Goal: Communication & Community: Answer question/provide support

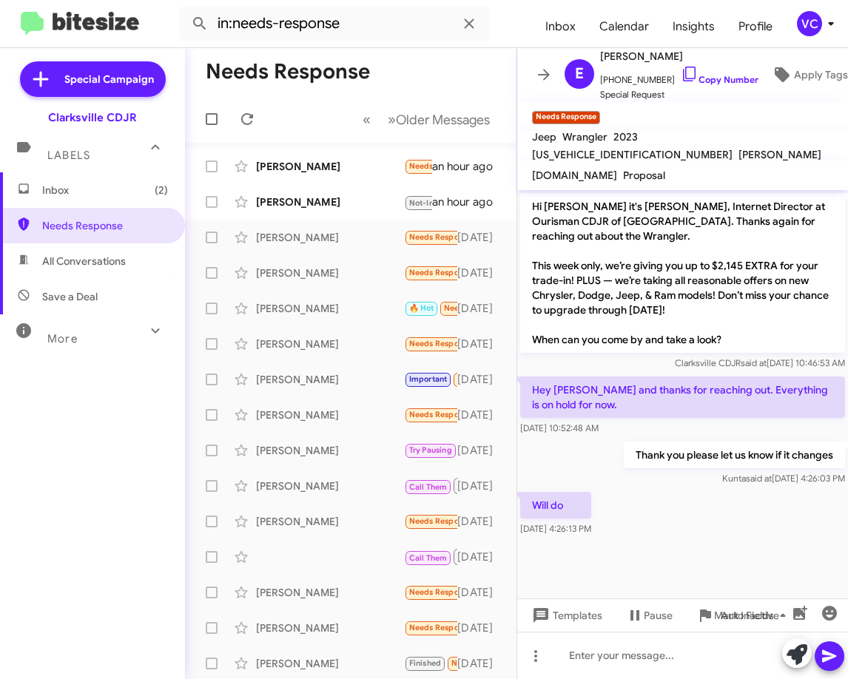
click at [758, 547] on div at bounding box center [682, 546] width 331 height 15
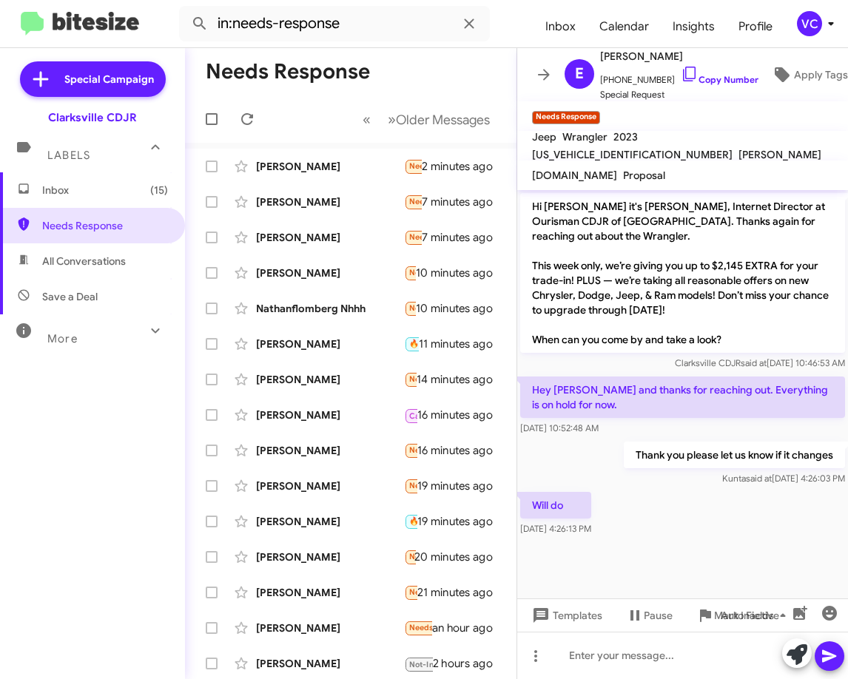
click at [402, 66] on mat-toolbar-row "Needs Response" at bounding box center [350, 71] width 331 height 47
click at [246, 128] on button at bounding box center [247, 119] width 30 height 30
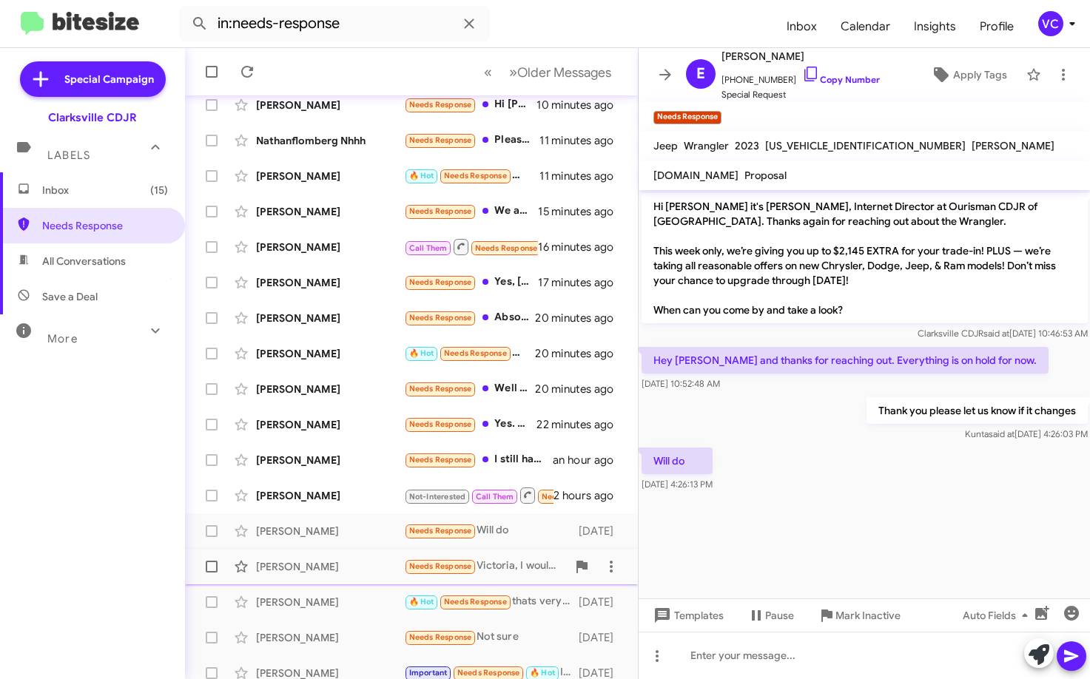
scroll to position [180, 0]
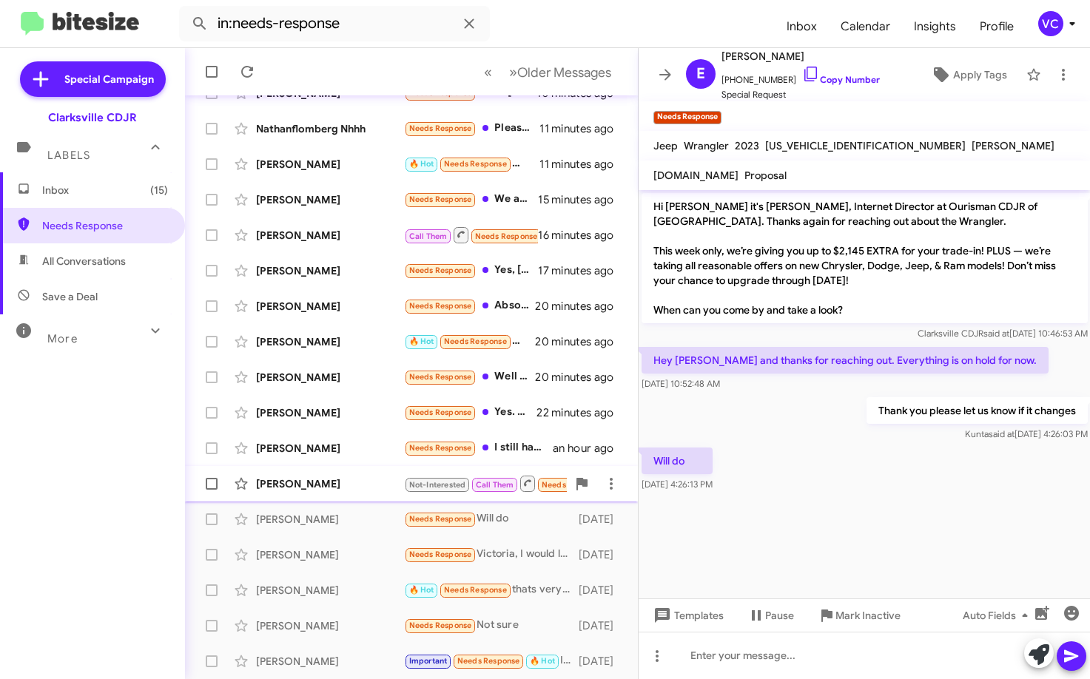
click at [334, 485] on div "[PERSON_NAME]" at bounding box center [330, 483] width 148 height 15
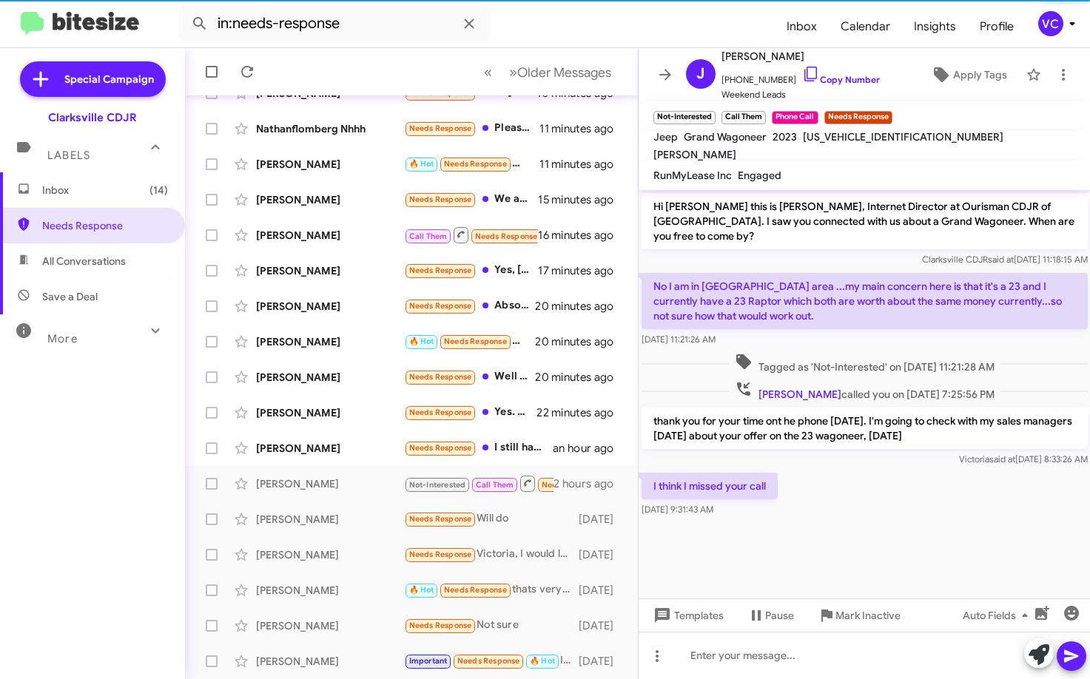
click at [847, 520] on div at bounding box center [864, 531] width 452 height 22
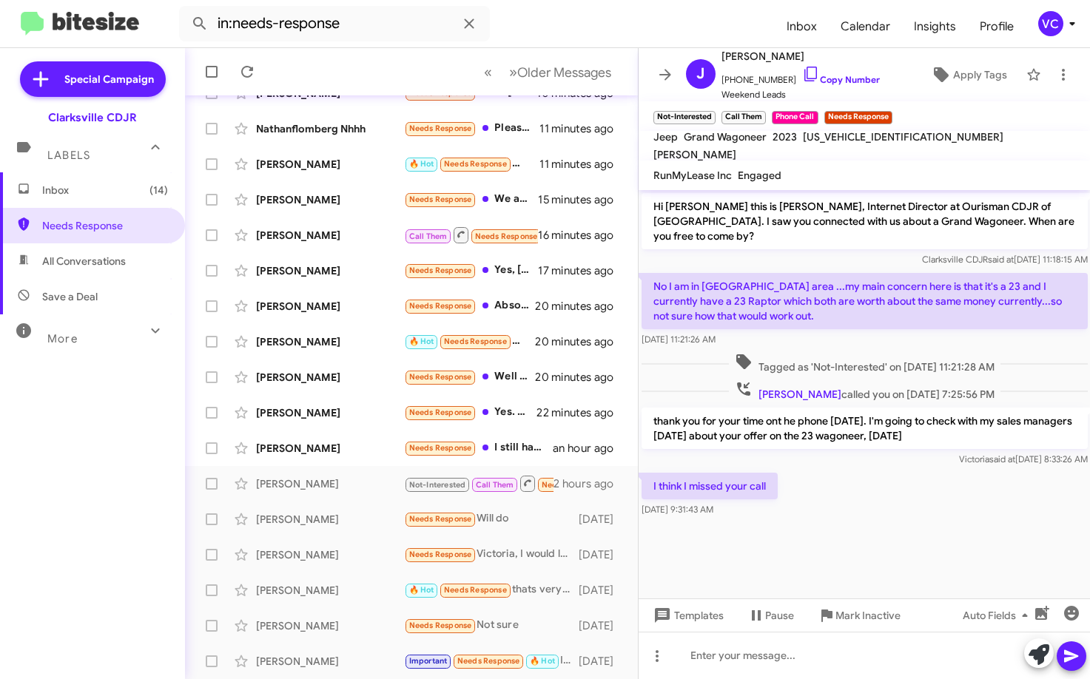
click at [847, 502] on div "I think I missed your call [DATE] 9:31:43 AM" at bounding box center [864, 495] width 452 height 50
click at [847, 501] on div "I think I missed your call [DATE] 9:31:43 AM" at bounding box center [864, 495] width 452 height 50
click at [847, 520] on div at bounding box center [864, 531] width 452 height 22
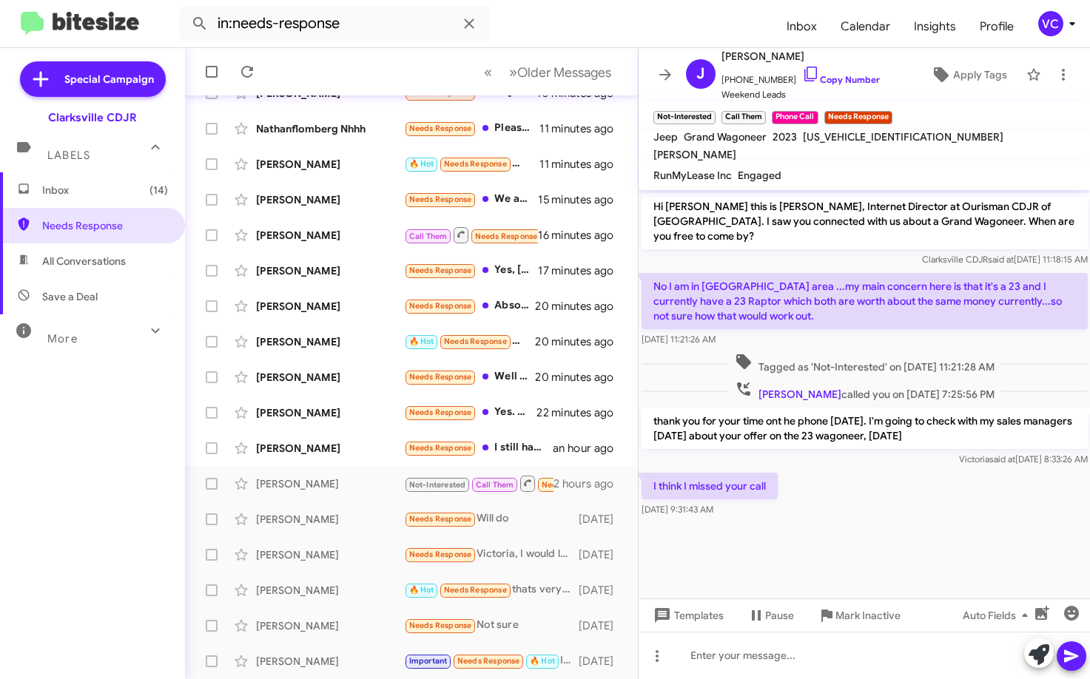
click at [847, 526] on div at bounding box center [864, 531] width 452 height 22
click at [847, 541] on cdk-virtual-scroll-viewport "Hi [PERSON_NAME] this is [PERSON_NAME], Internet Director at Ourisman CDJR of […" at bounding box center [864, 394] width 452 height 408
click at [847, 75] on link "Copy Number" at bounding box center [841, 79] width 78 height 11
drag, startPoint x: 334, startPoint y: 482, endPoint x: 408, endPoint y: 488, distance: 73.5
click at [334, 482] on div "[PERSON_NAME]" at bounding box center [330, 483] width 148 height 15
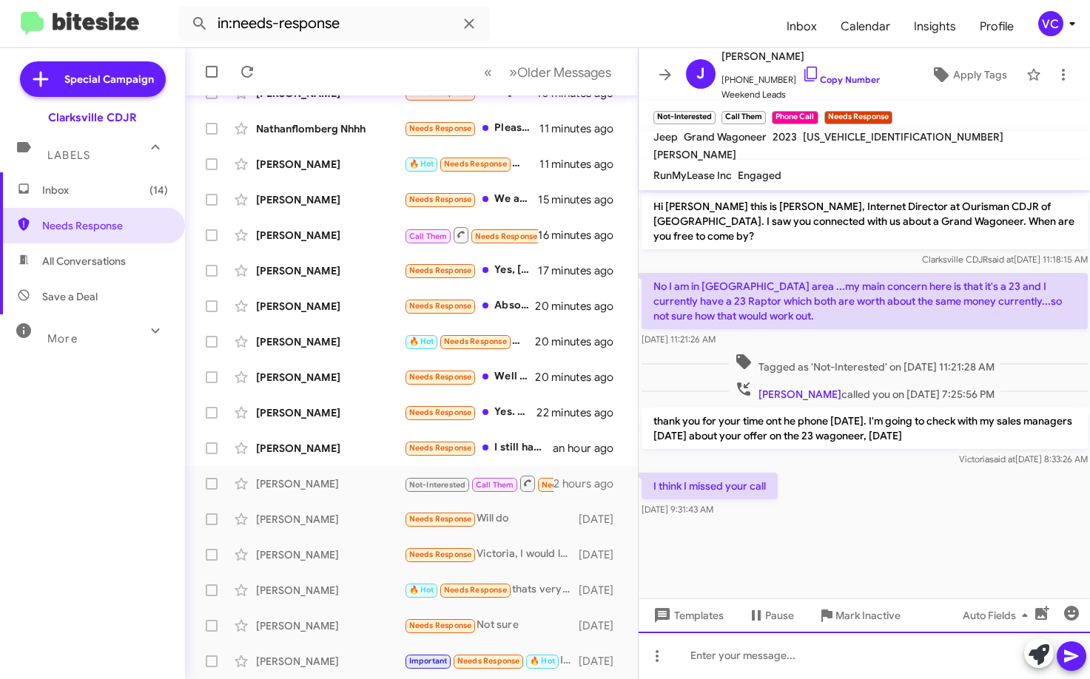
click at [834, 652] on div at bounding box center [864, 655] width 452 height 47
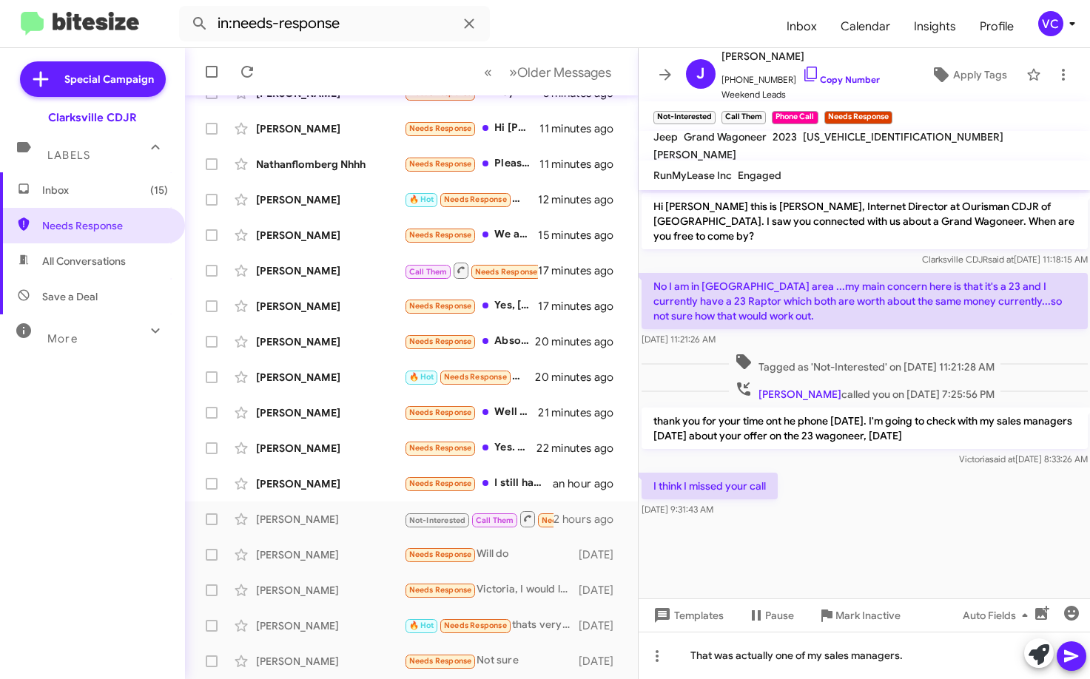
click at [847, 656] on icon at bounding box center [1071, 656] width 18 height 18
click at [382, 476] on div "[PERSON_NAME]" at bounding box center [330, 483] width 148 height 15
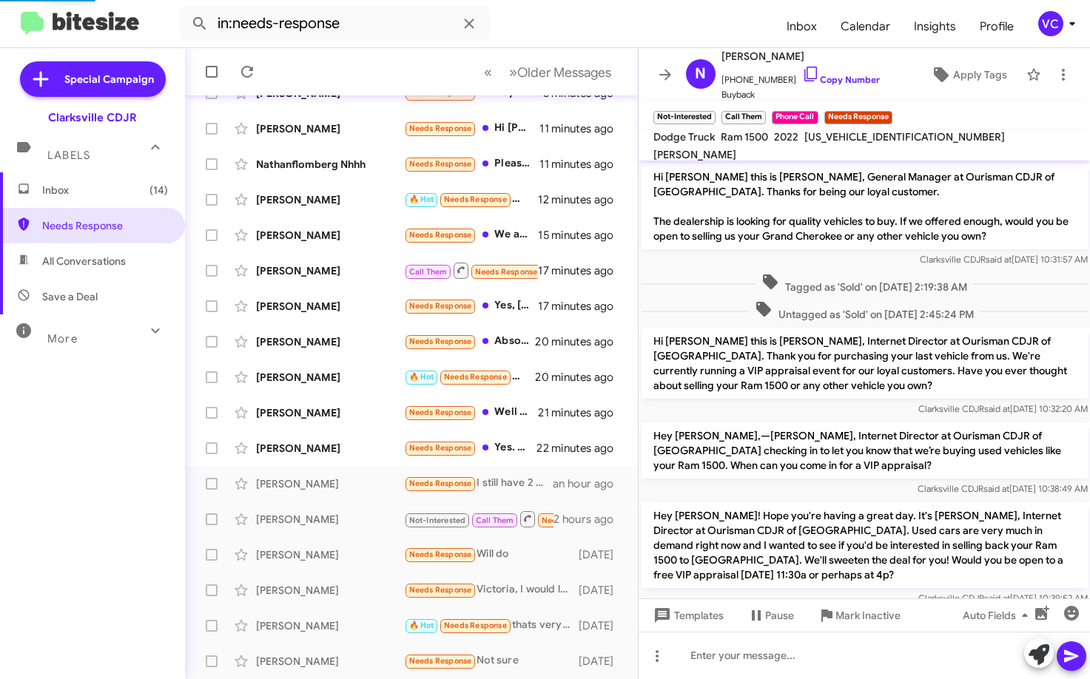
scroll to position [209, 0]
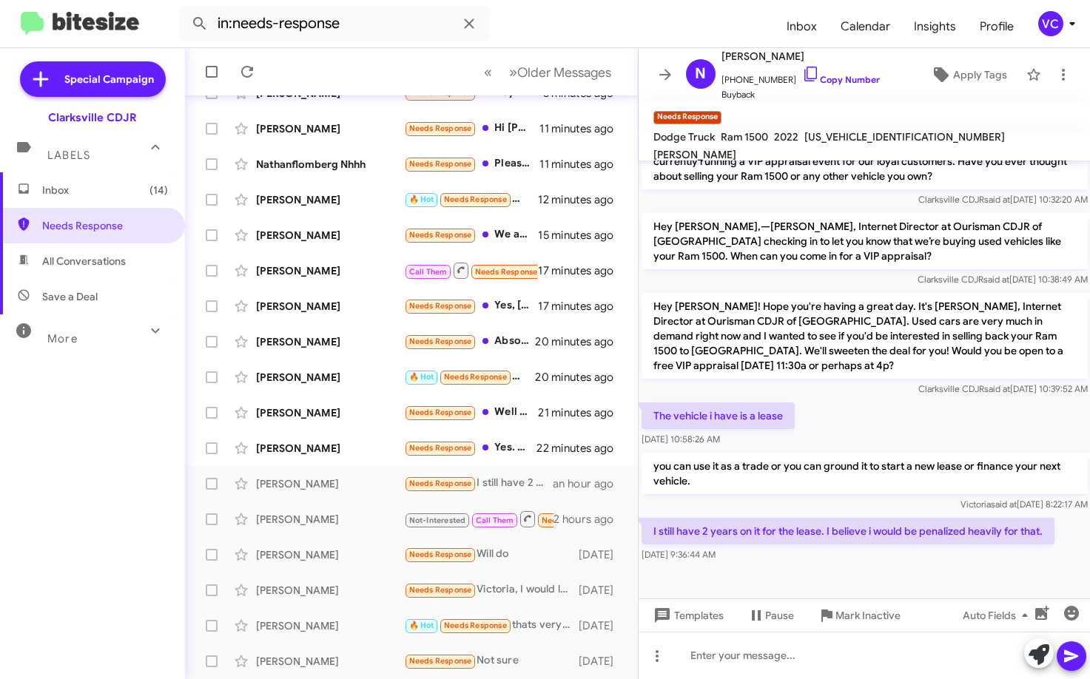
drag, startPoint x: 871, startPoint y: 567, endPoint x: 891, endPoint y: 439, distance: 130.3
click at [847, 567] on div at bounding box center [864, 581] width 452 height 33
click at [847, 399] on div "Hey [PERSON_NAME]! Hope you're having a great day. It's [PERSON_NAME], Internet…" at bounding box center [864, 344] width 452 height 109
click at [847, 411] on div "The vehicle i have is a lease [DATE] 10:58:26 AM" at bounding box center [864, 425] width 452 height 50
drag, startPoint x: 891, startPoint y: 586, endPoint x: 878, endPoint y: 602, distance: 20.6
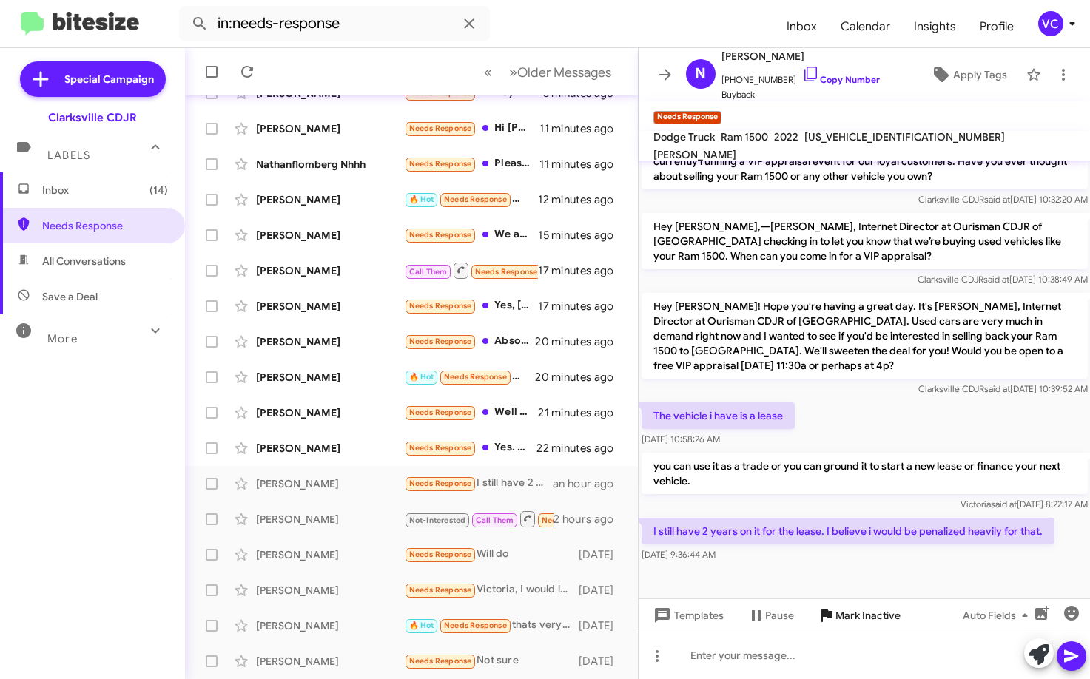
click at [847, 586] on div at bounding box center [864, 581] width 452 height 33
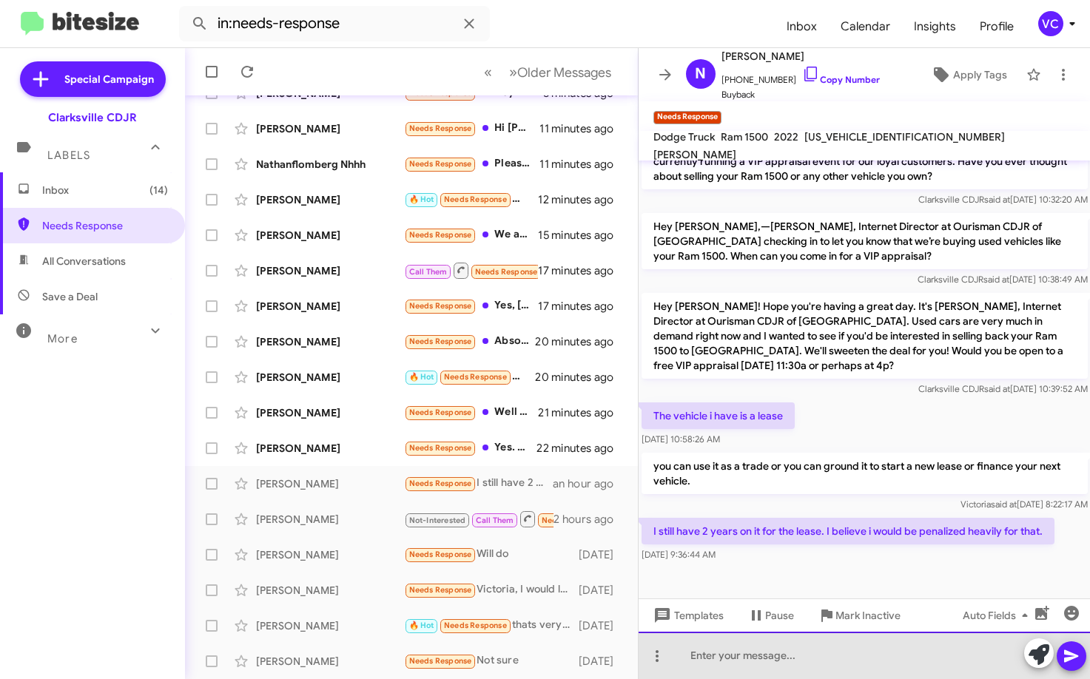
click at [748, 661] on div at bounding box center [864, 655] width 452 height 47
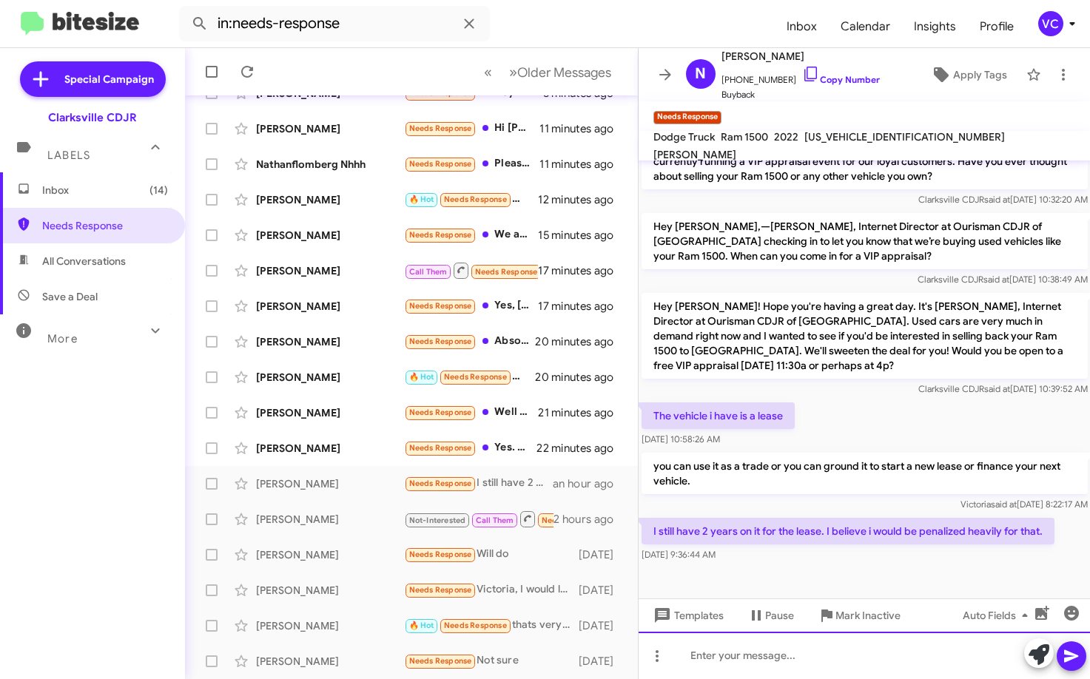
click at [748, 661] on div at bounding box center [864, 655] width 452 height 47
click at [847, 666] on div "Yes there are penalties for ending a lease early." at bounding box center [864, 655] width 452 height 47
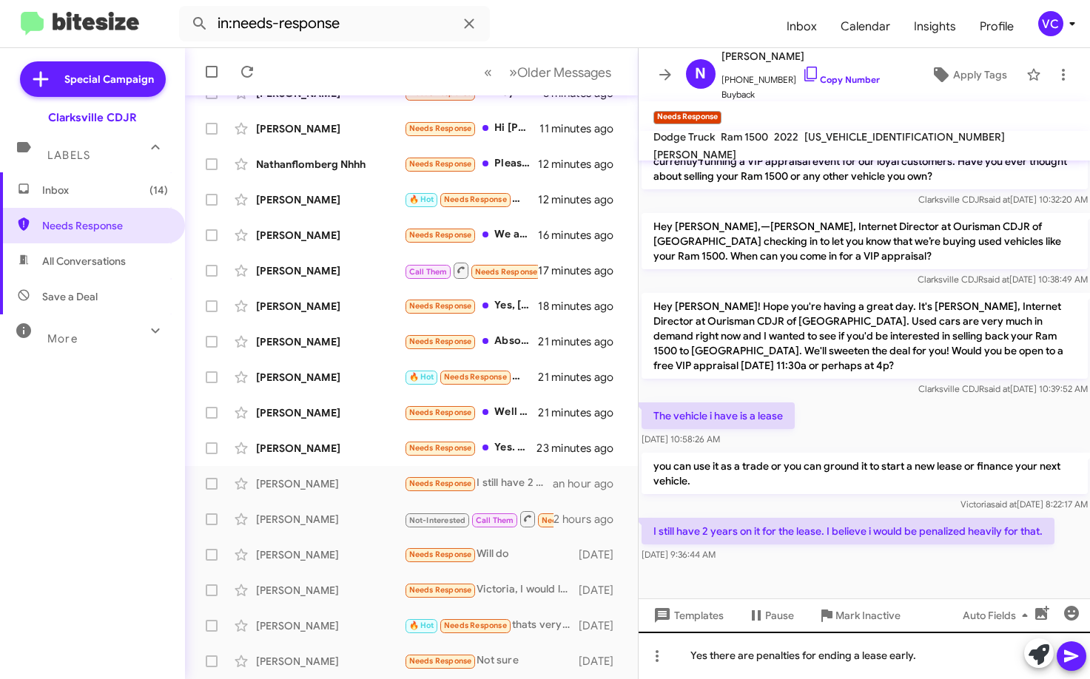
drag, startPoint x: 1067, startPoint y: 656, endPoint x: 1015, endPoint y: 654, distance: 51.8
click at [847, 656] on icon at bounding box center [1071, 656] width 18 height 18
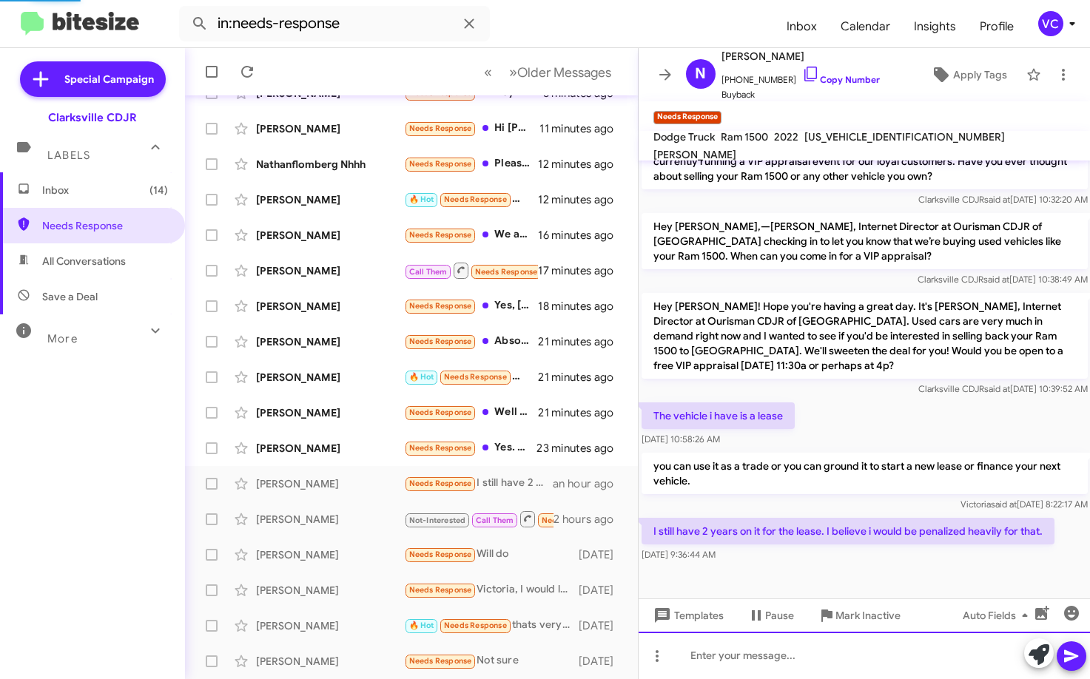
click at [847, 650] on div at bounding box center [864, 655] width 452 height 47
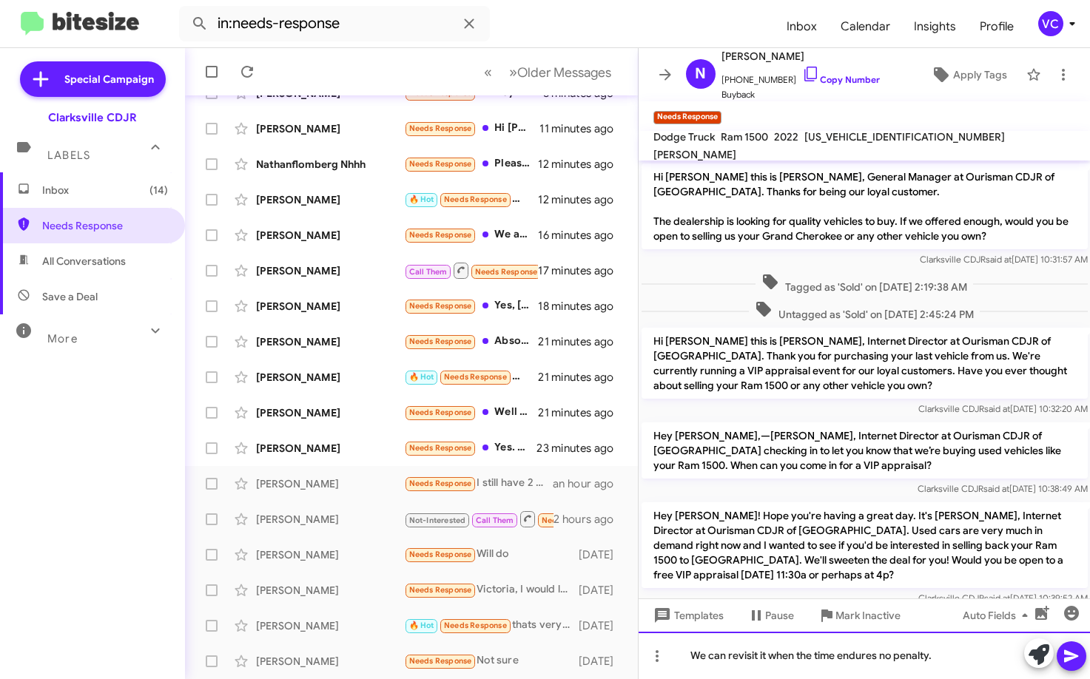
click at [847, 656] on div "We can revisit it when the time endures no penalty." at bounding box center [864, 655] width 452 height 47
click at [847, 655] on button at bounding box center [1071, 656] width 30 height 30
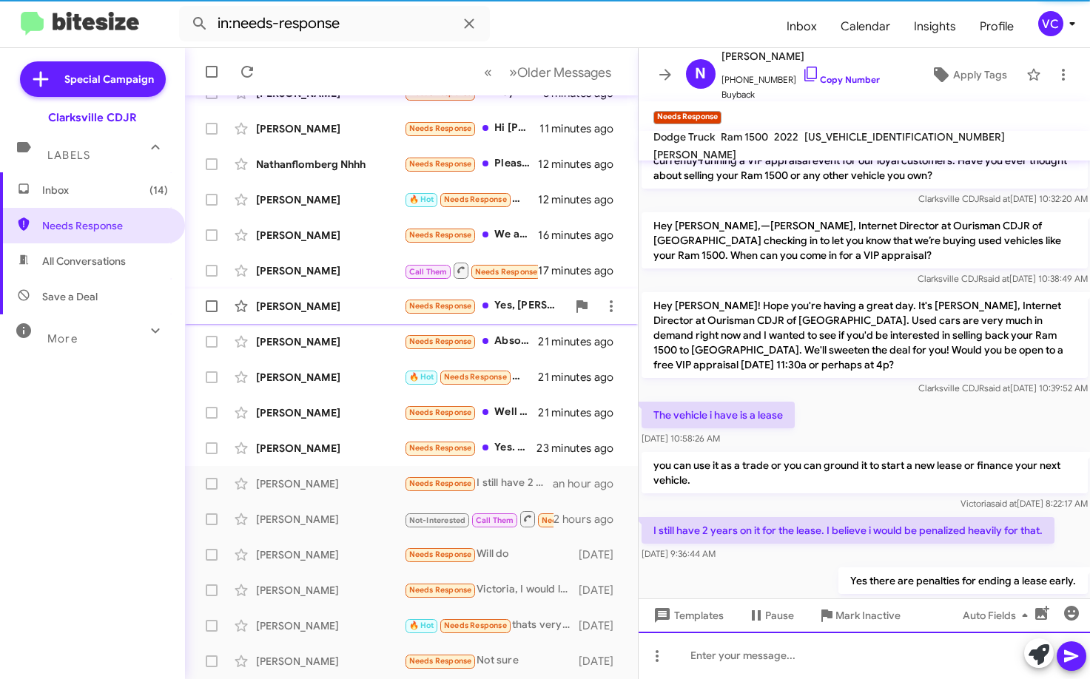
scroll to position [317, 0]
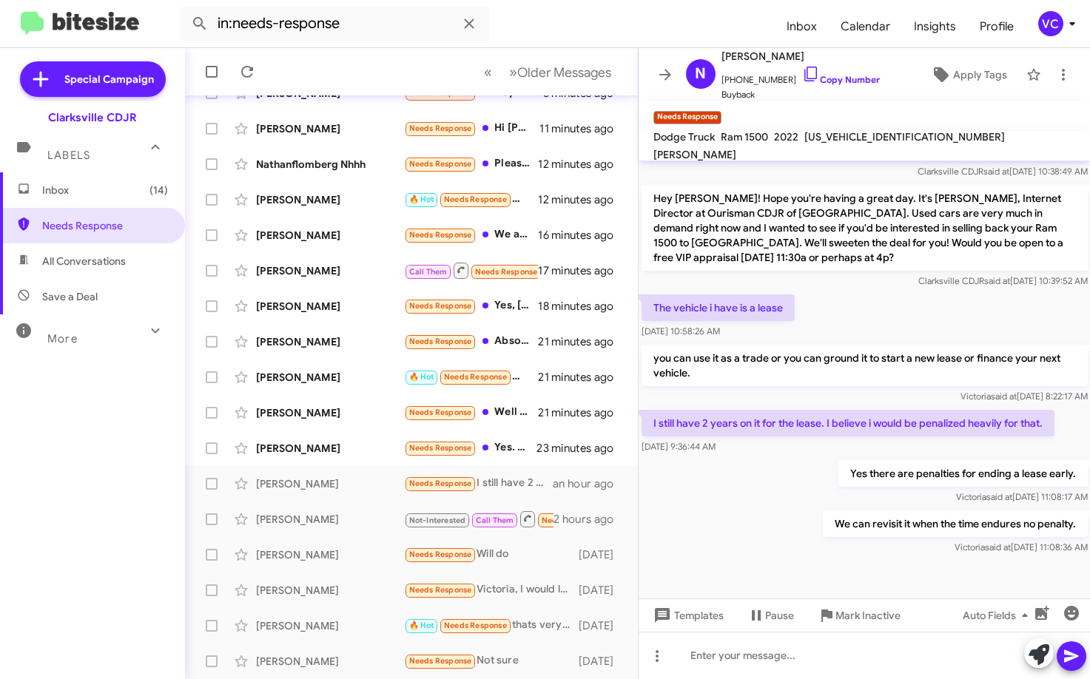
drag, startPoint x: 781, startPoint y: 571, endPoint x: 752, endPoint y: 543, distance: 39.8
click at [780, 571] on div at bounding box center [864, 578] width 452 height 41
click at [250, 73] on icon at bounding box center [247, 72] width 18 height 18
click at [613, 34] on form "in:needs-response" at bounding box center [477, 24] width 596 height 36
click at [738, 539] on div "We can revisit it when the time endures no penalty. [PERSON_NAME] said at [DATE…" at bounding box center [864, 533] width 452 height 50
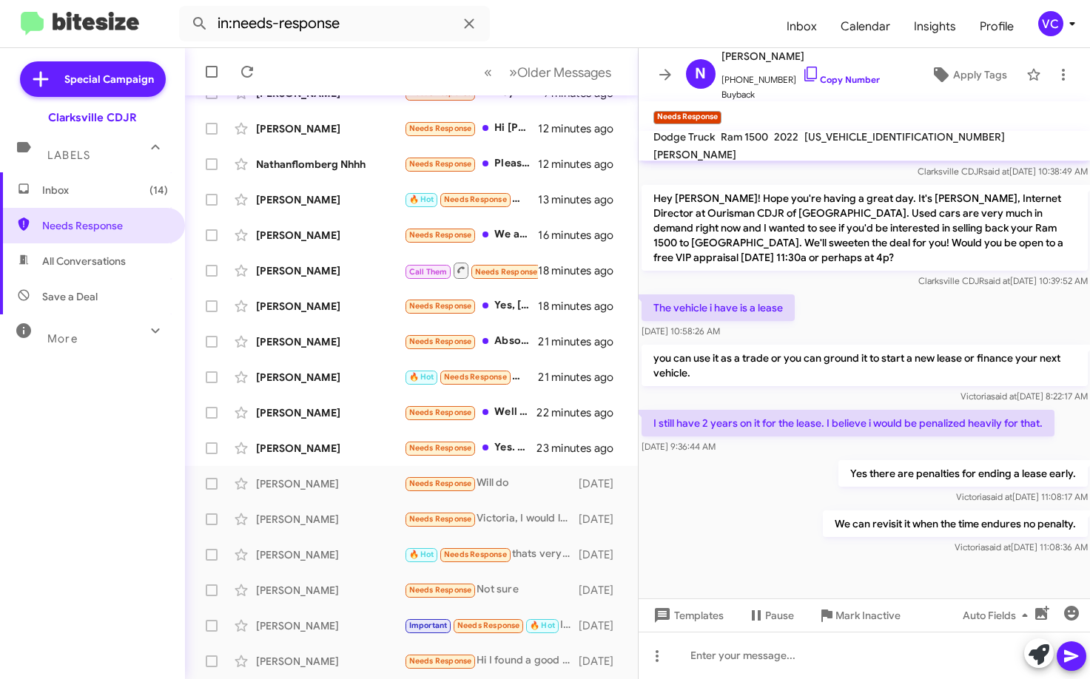
click at [747, 542] on div "We can revisit it when the time endures no penalty. [PERSON_NAME] said at [DATE…" at bounding box center [864, 533] width 452 height 50
click at [750, 542] on div "We can revisit it when the time endures no penalty. [PERSON_NAME] said at [DATE…" at bounding box center [864, 533] width 452 height 50
click at [759, 556] on div "We can revisit it when the time endures no penalty. [PERSON_NAME] said at [DATE…" at bounding box center [864, 533] width 452 height 50
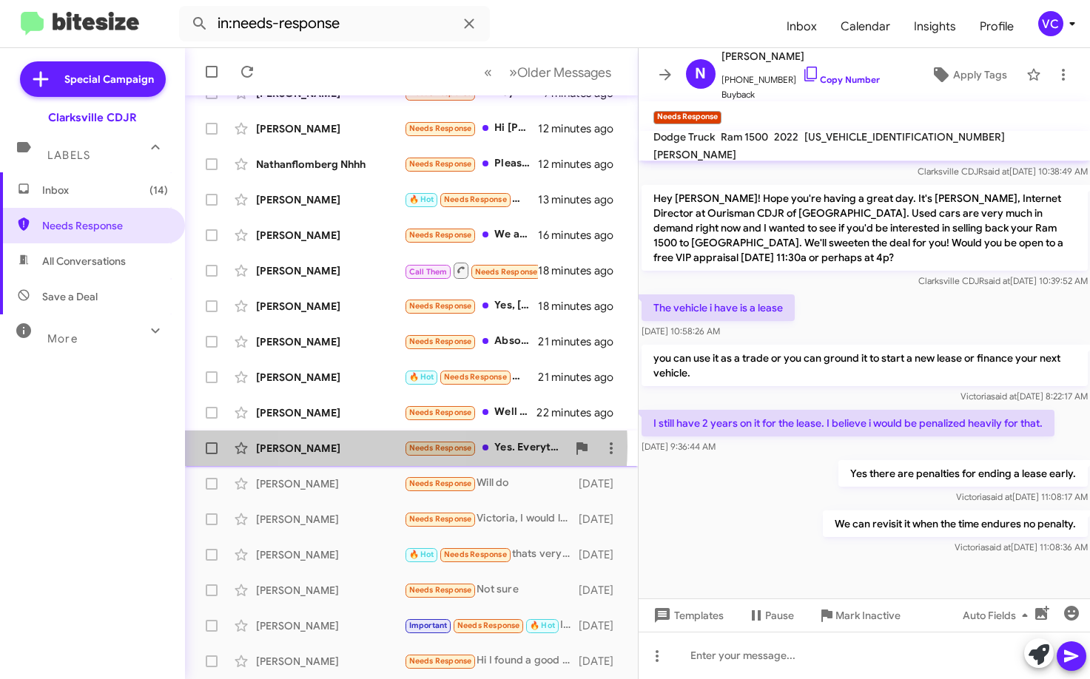
click at [357, 445] on div "[PERSON_NAME]" at bounding box center [330, 448] width 148 height 15
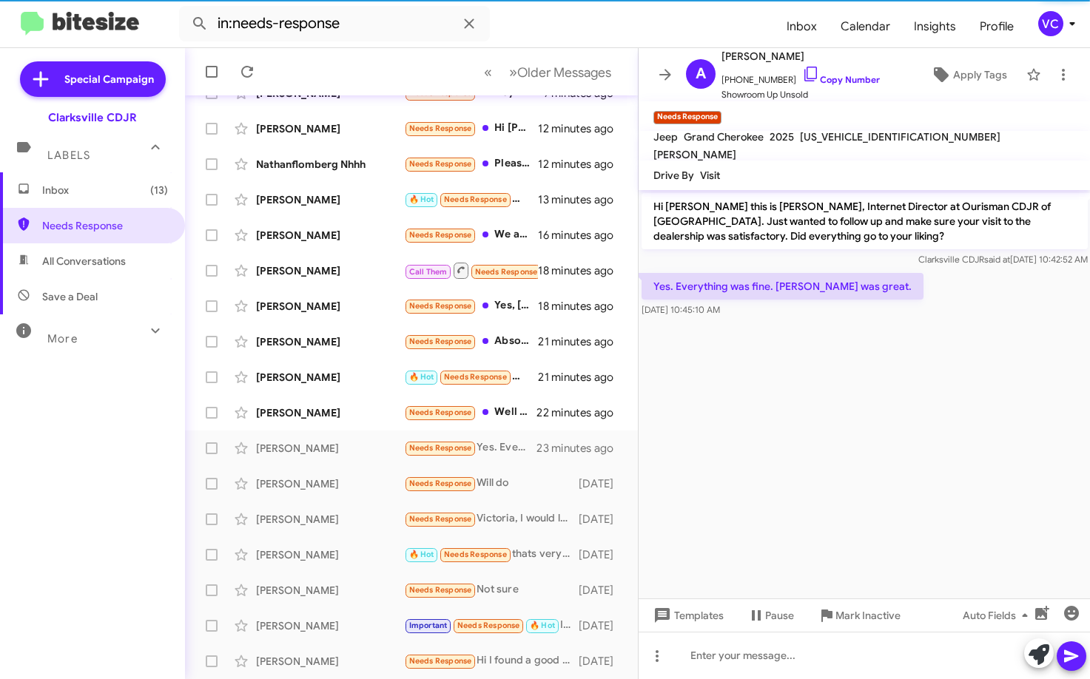
click at [764, 447] on cdk-virtual-scroll-viewport "Hi [PERSON_NAME] this is [PERSON_NAME], Internet Director at Ourisman CDJR of […" at bounding box center [864, 394] width 452 height 408
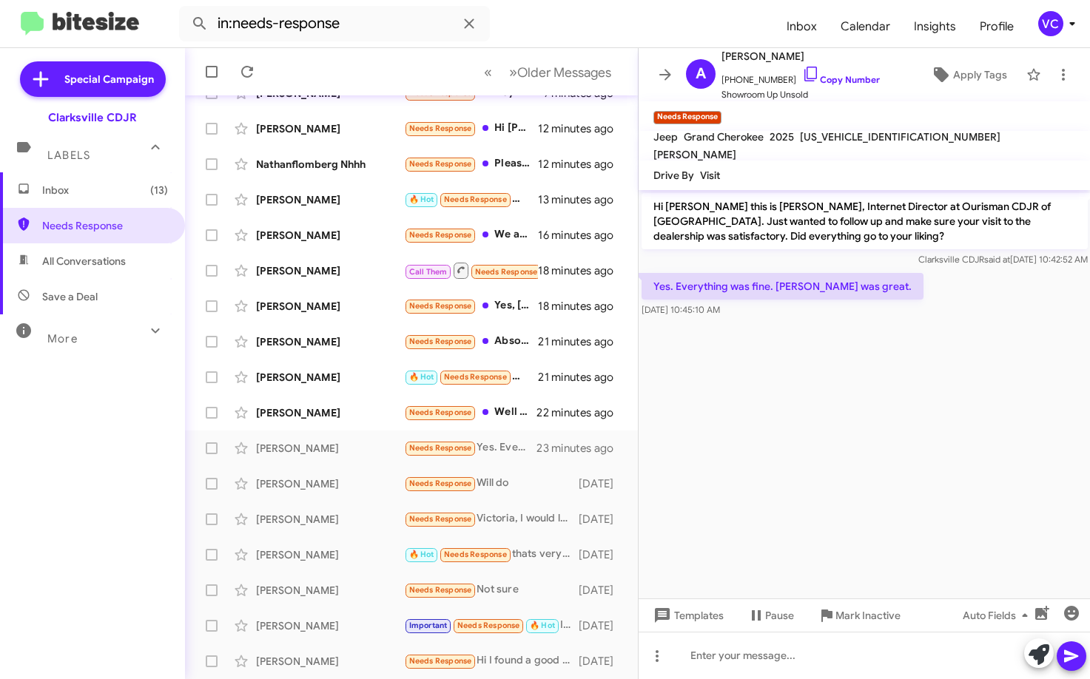
click at [847, 334] on cdk-virtual-scroll-viewport "Hi [PERSON_NAME] this is [PERSON_NAME], Internet Director at Ourisman CDJR of […" at bounding box center [864, 394] width 452 height 408
drag, startPoint x: 843, startPoint y: 79, endPoint x: 699, endPoint y: 118, distance: 149.3
click at [842, 78] on link "Copy Number" at bounding box center [841, 79] width 78 height 11
click at [536, 22] on form "in:needs-response" at bounding box center [477, 24] width 596 height 36
